Goal: Task Accomplishment & Management: Manage account settings

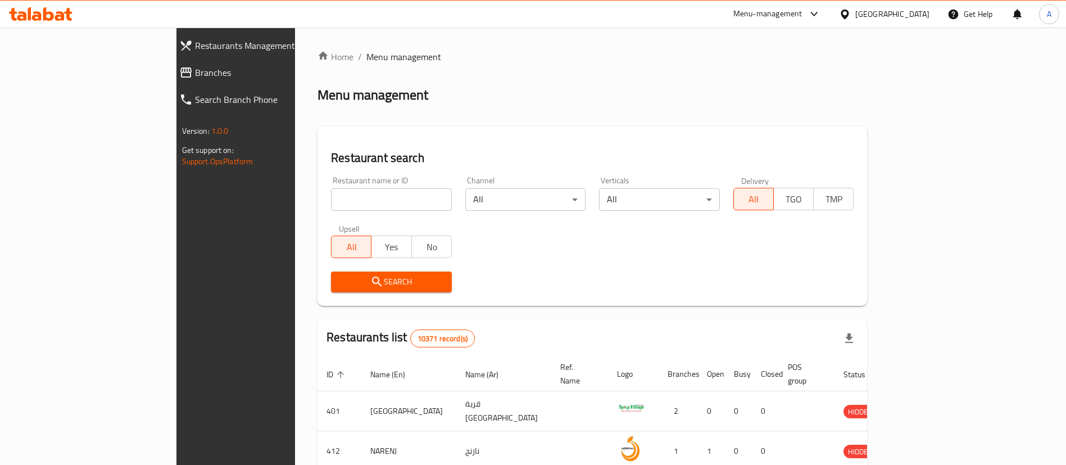
click at [362, 198] on input "search" at bounding box center [391, 199] width 121 height 22
type input "ؤ"
type input "caika"
click button "Search" at bounding box center [391, 281] width 121 height 21
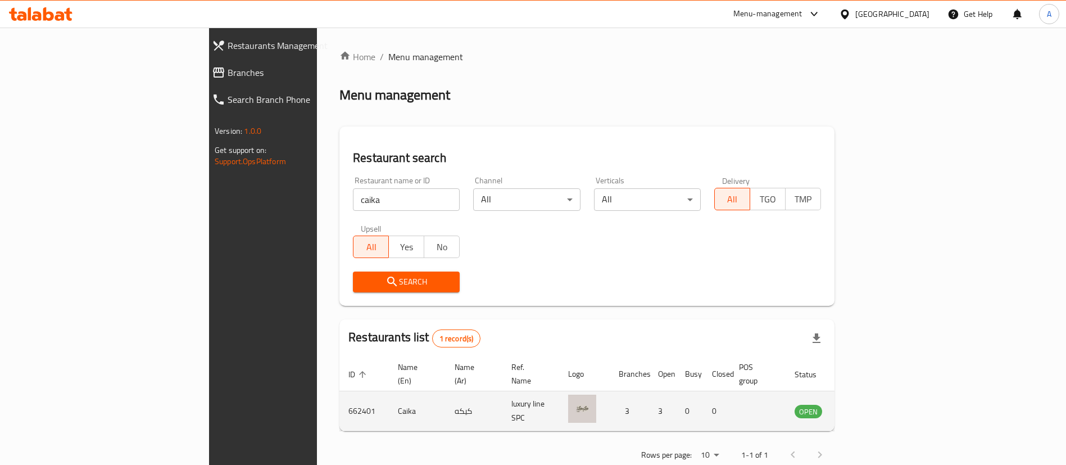
click at [883, 397] on td "enhanced table" at bounding box center [863, 411] width 39 height 40
click at [866, 407] on icon "enhanced table" at bounding box center [860, 412] width 12 height 10
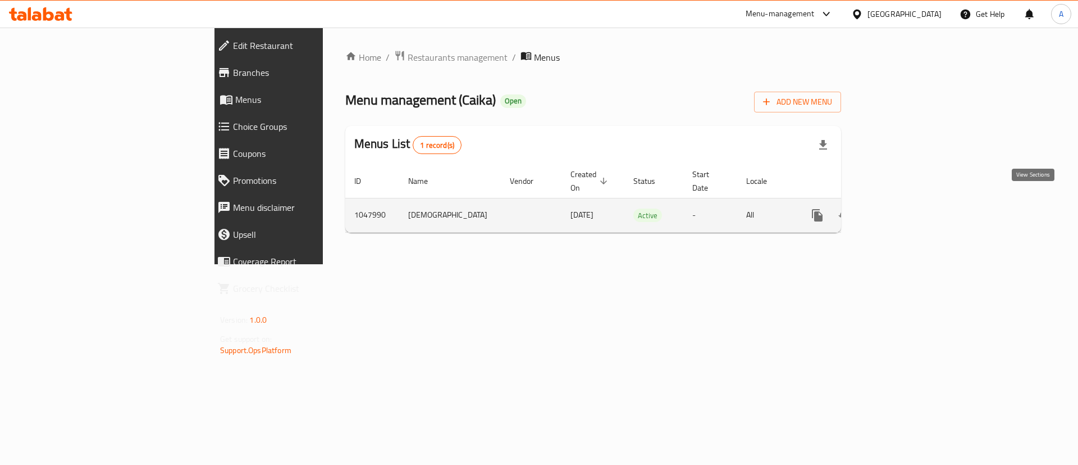
click at [904, 210] on icon "enhanced table" at bounding box center [899, 215] width 10 height 10
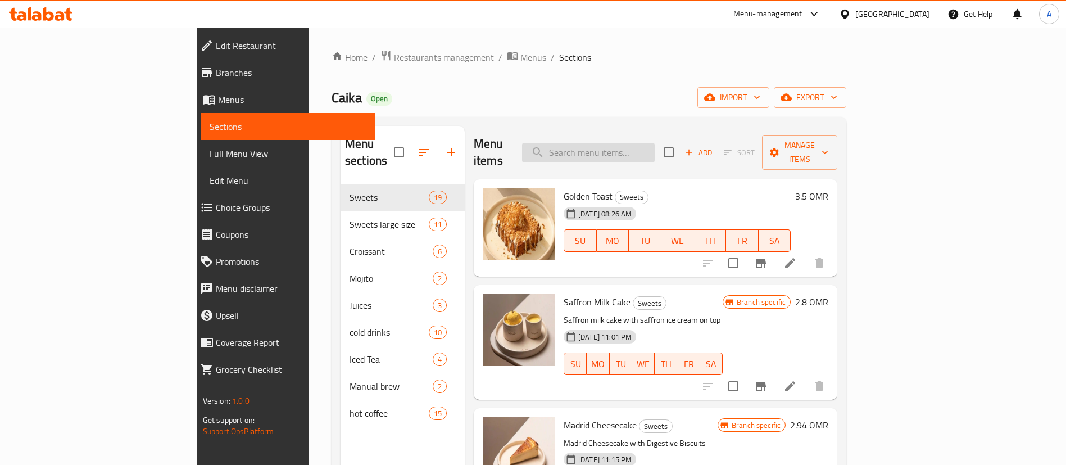
click at [654, 147] on input "search" at bounding box center [588, 153] width 133 height 20
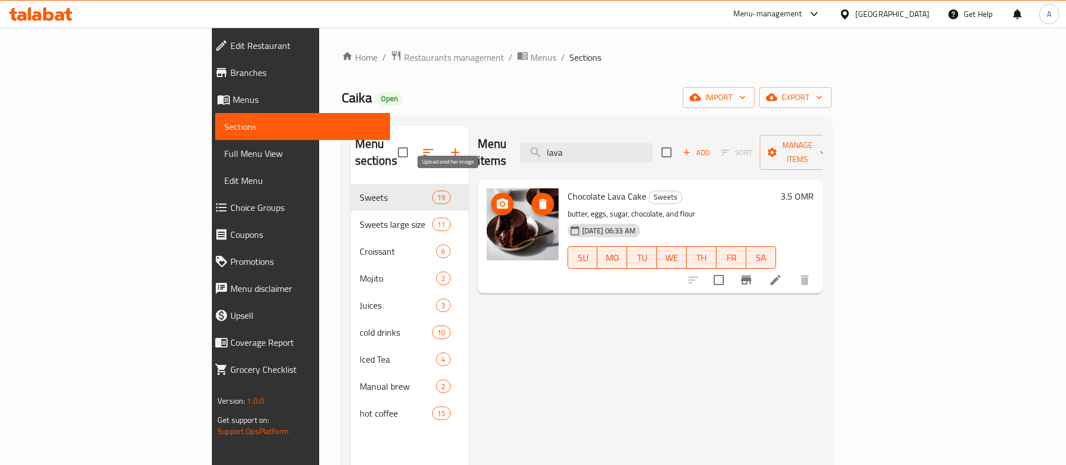
type input "lava"
click at [497, 198] on icon "upload picture" at bounding box center [502, 203] width 11 height 10
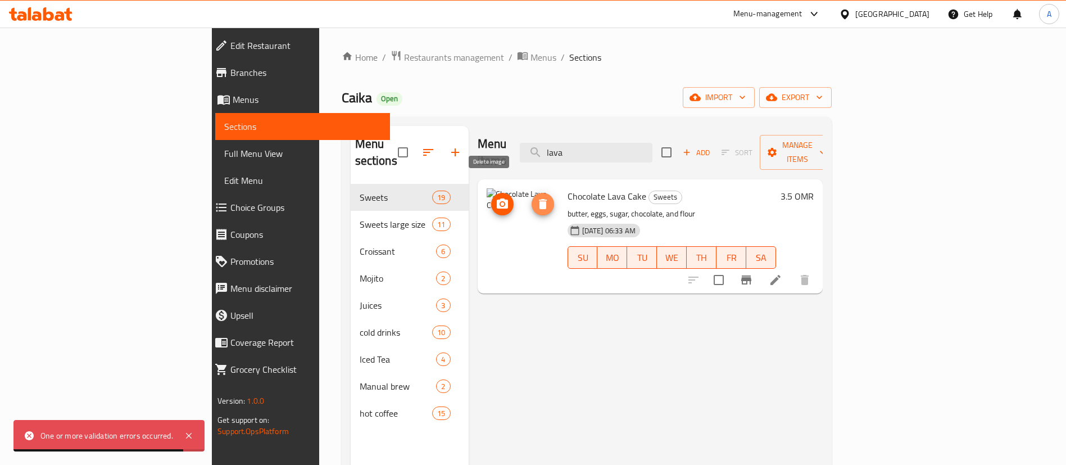
click at [539, 199] on icon "delete image" at bounding box center [543, 204] width 8 height 10
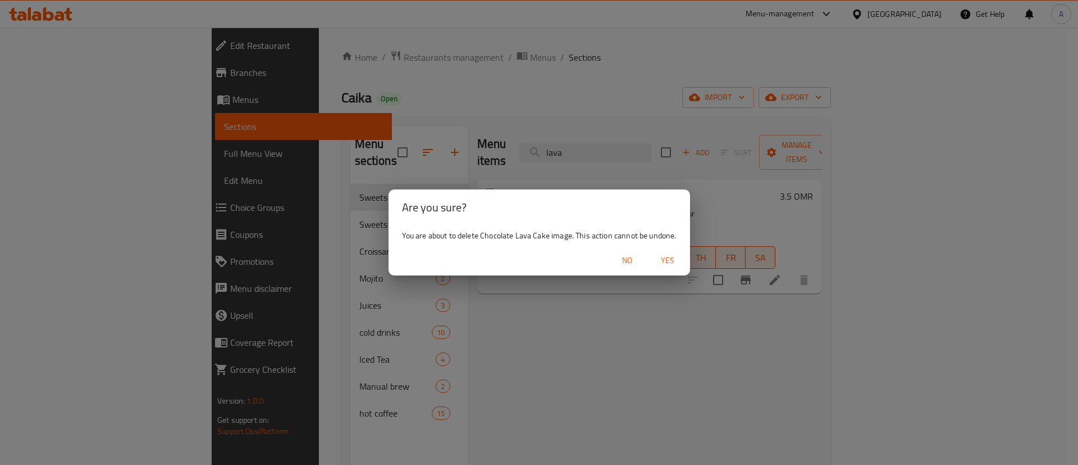
click at [664, 260] on span "Yes" at bounding box center [667, 260] width 27 height 14
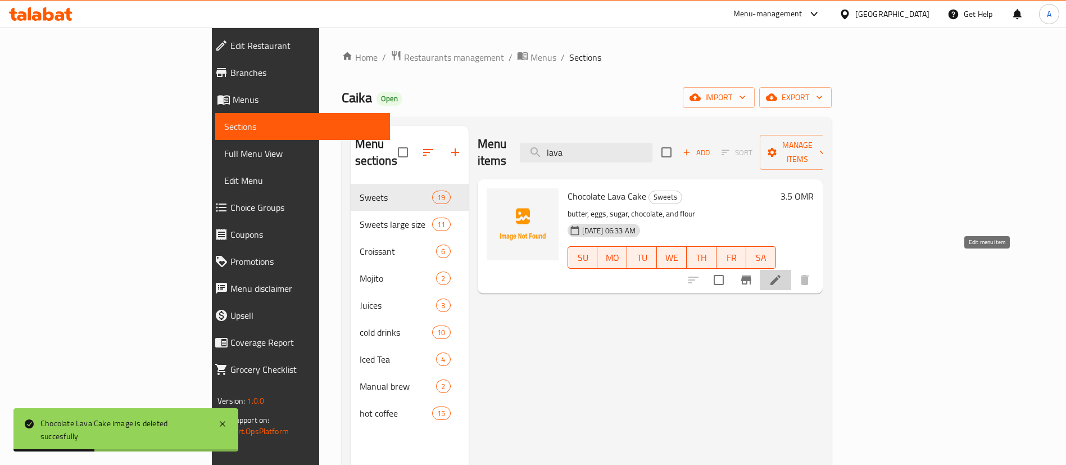
click at [780, 275] on icon at bounding box center [775, 280] width 10 height 10
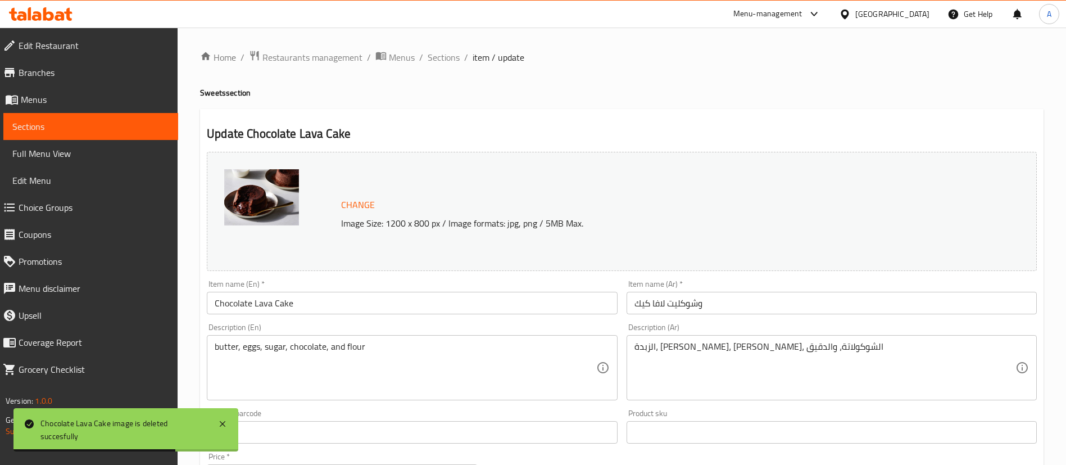
click at [281, 193] on img at bounding box center [261, 197] width 75 height 56
click at [363, 198] on span "Change" at bounding box center [358, 205] width 34 height 16
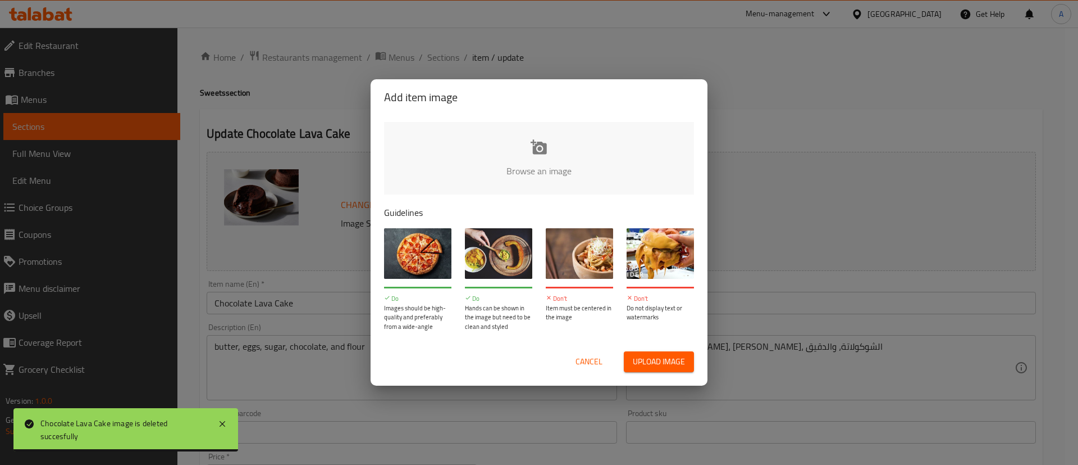
click at [532, 158] on input "file" at bounding box center [918, 174] width 1069 height 105
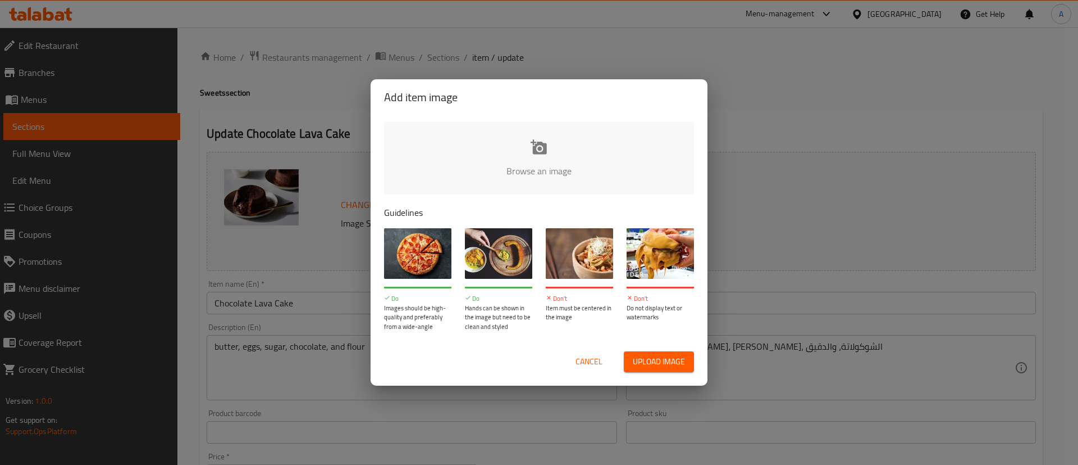
type input "C:\fakepath\IMG_3518 (1).JPG"
click at [533, 152] on input "file" at bounding box center [918, 174] width 1069 height 105
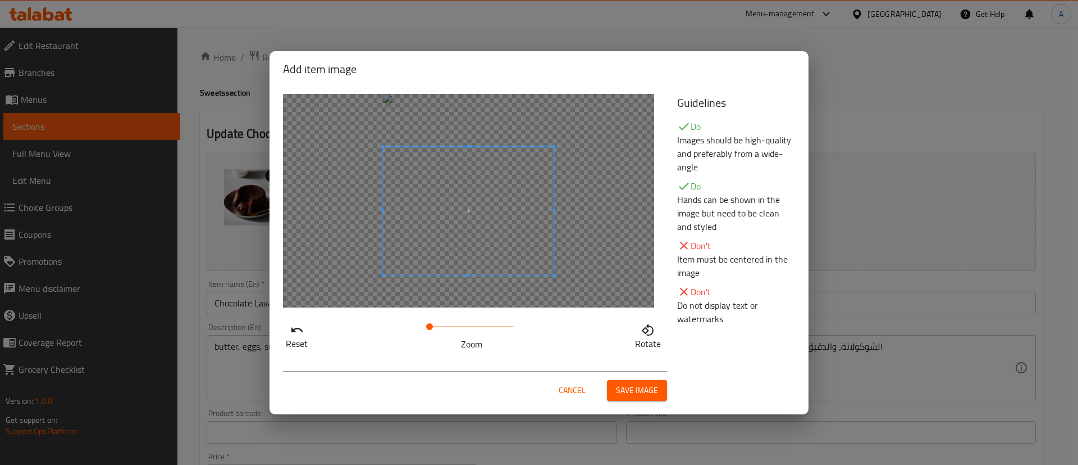
click at [480, 245] on span at bounding box center [468, 210] width 171 height 128
click at [650, 381] on button "Save image" at bounding box center [637, 390] width 60 height 21
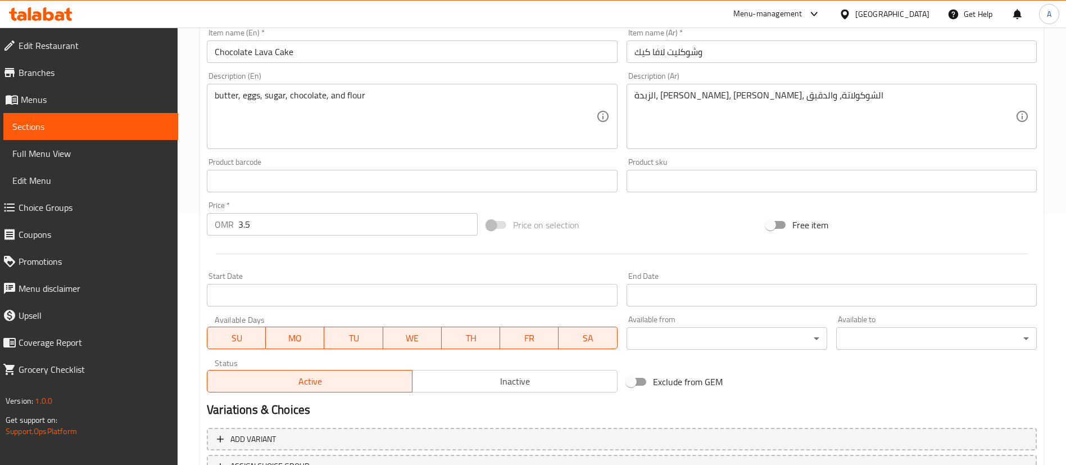
scroll to position [345, 0]
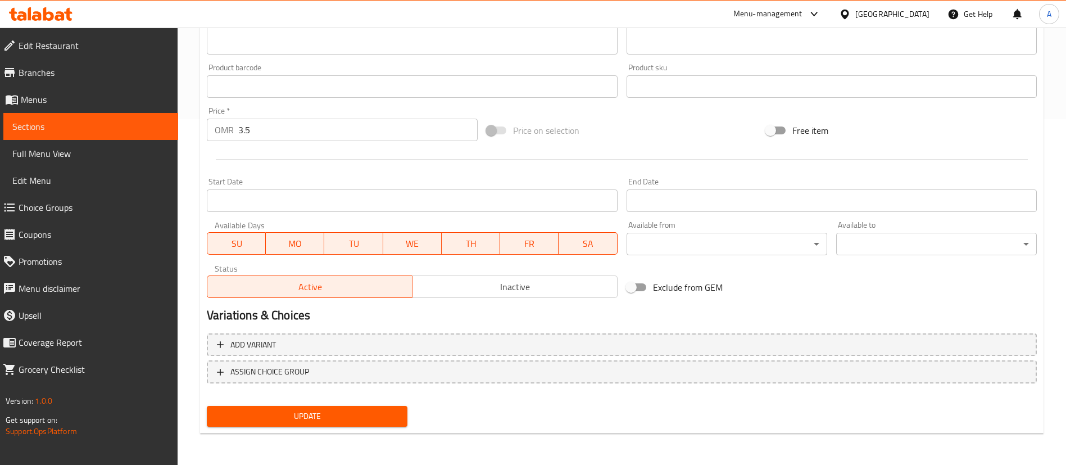
click at [266, 412] on span "Update" at bounding box center [307, 416] width 183 height 14
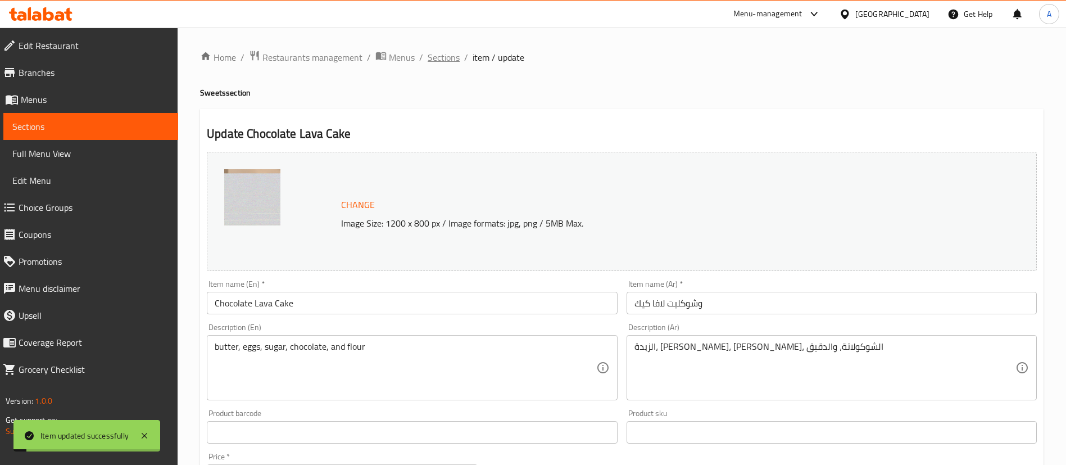
click at [434, 62] on span "Sections" at bounding box center [443, 57] width 32 height 13
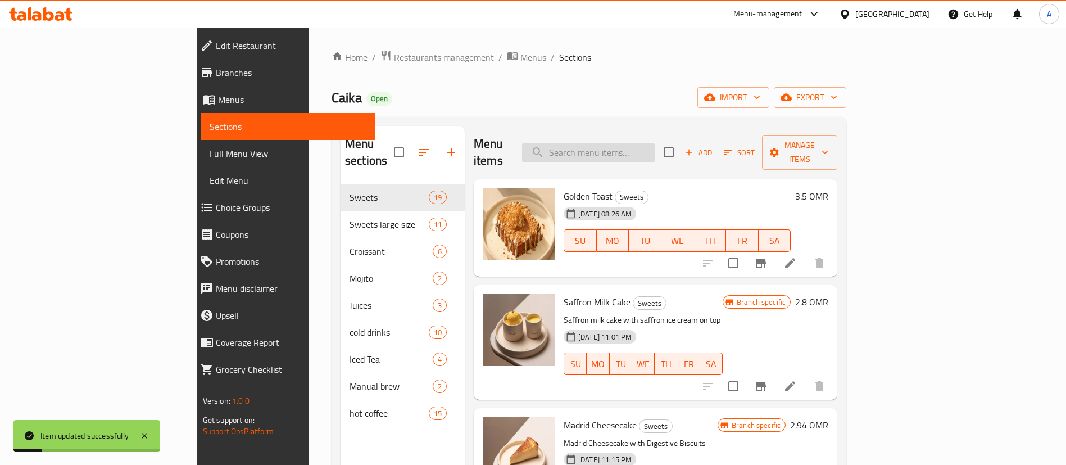
click at [627, 143] on input "search" at bounding box center [588, 153] width 133 height 20
type input "lava"
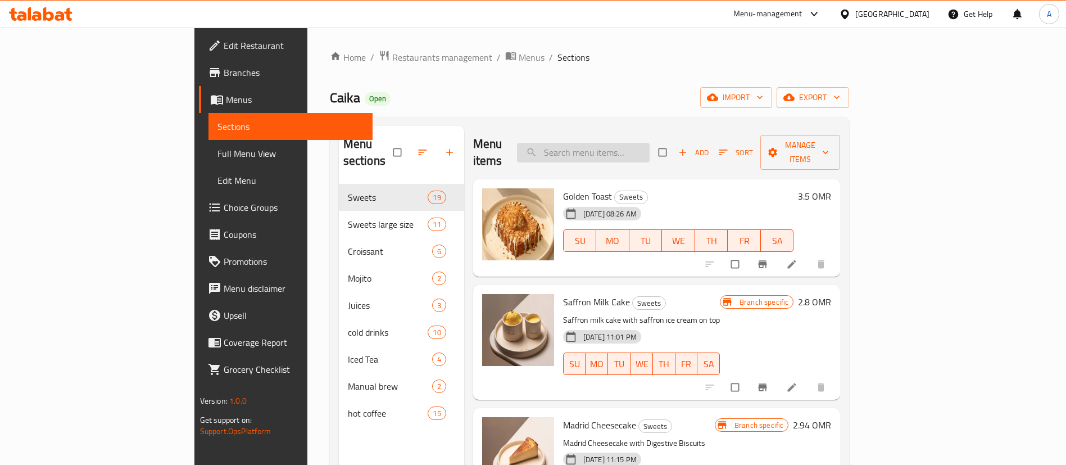
click at [649, 148] on input "search" at bounding box center [583, 153] width 133 height 20
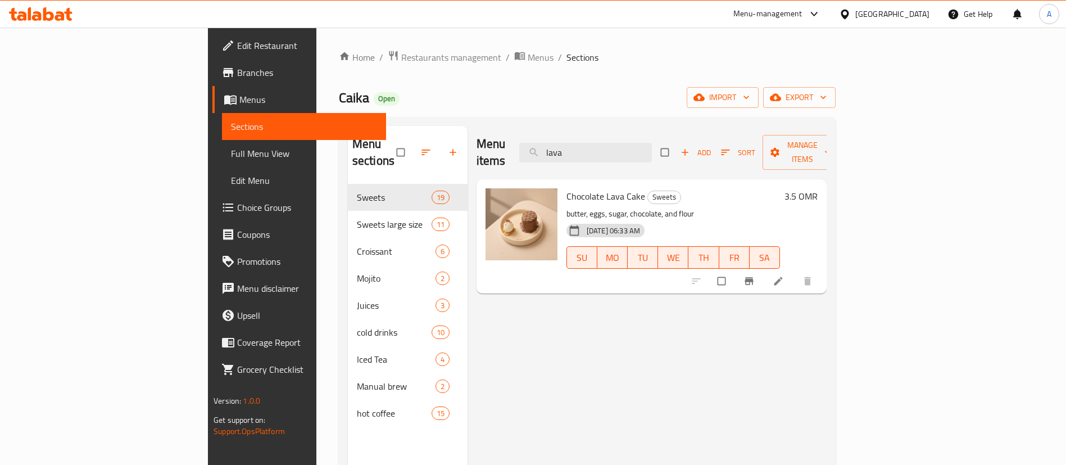
type input "lava"
